Goal: Find specific page/section: Find specific page/section

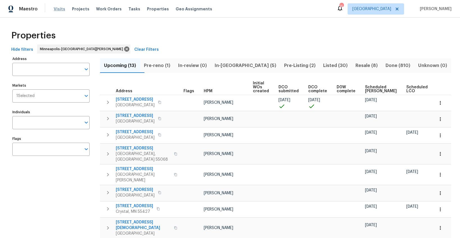
click at [61, 9] on span "Visits" at bounding box center [60, 9] width 12 height 6
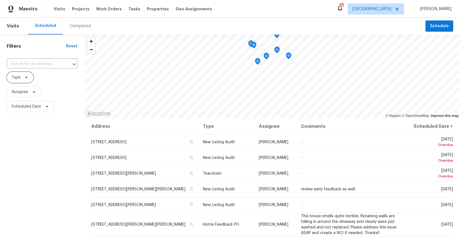
click at [22, 80] on span "Type" at bounding box center [20, 77] width 27 height 11
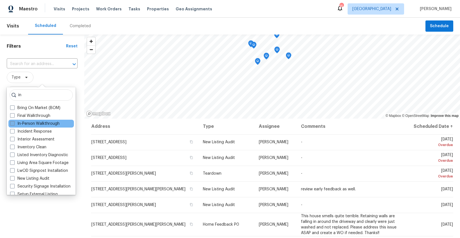
type input "in"
click at [22, 122] on label "In-Person Walkthrough" at bounding box center [34, 124] width 49 height 6
click at [14, 122] on input "In-Person Walkthrough" at bounding box center [12, 123] width 4 height 4
checkbox input "true"
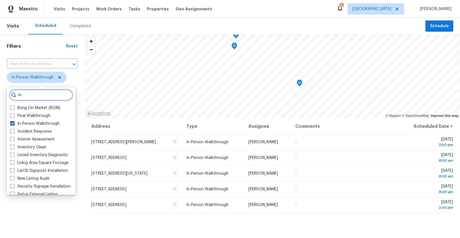
click at [33, 97] on input "in" at bounding box center [41, 95] width 63 height 11
type input "i"
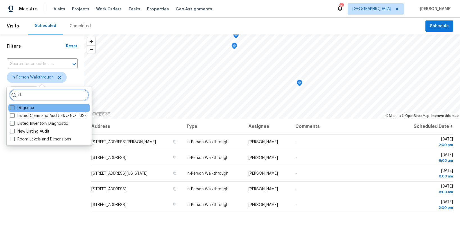
type input "di"
click at [30, 110] on label "Diligence" at bounding box center [22, 108] width 24 height 6
click at [14, 109] on input "Diligence" at bounding box center [12, 107] width 4 height 4
checkbox input "true"
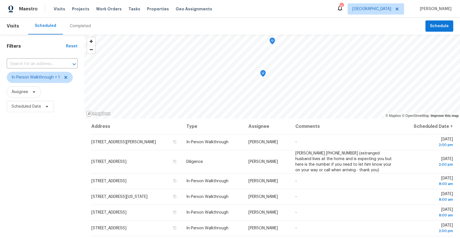
click at [54, 177] on div "Filters Reset ​ In-Person Walkthrough + 1 Assignee Scheduled Date" at bounding box center [42, 172] width 84 height 275
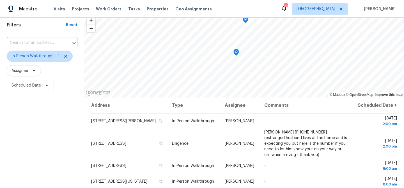
scroll to position [21, 0]
